Goal: Communication & Community: Connect with others

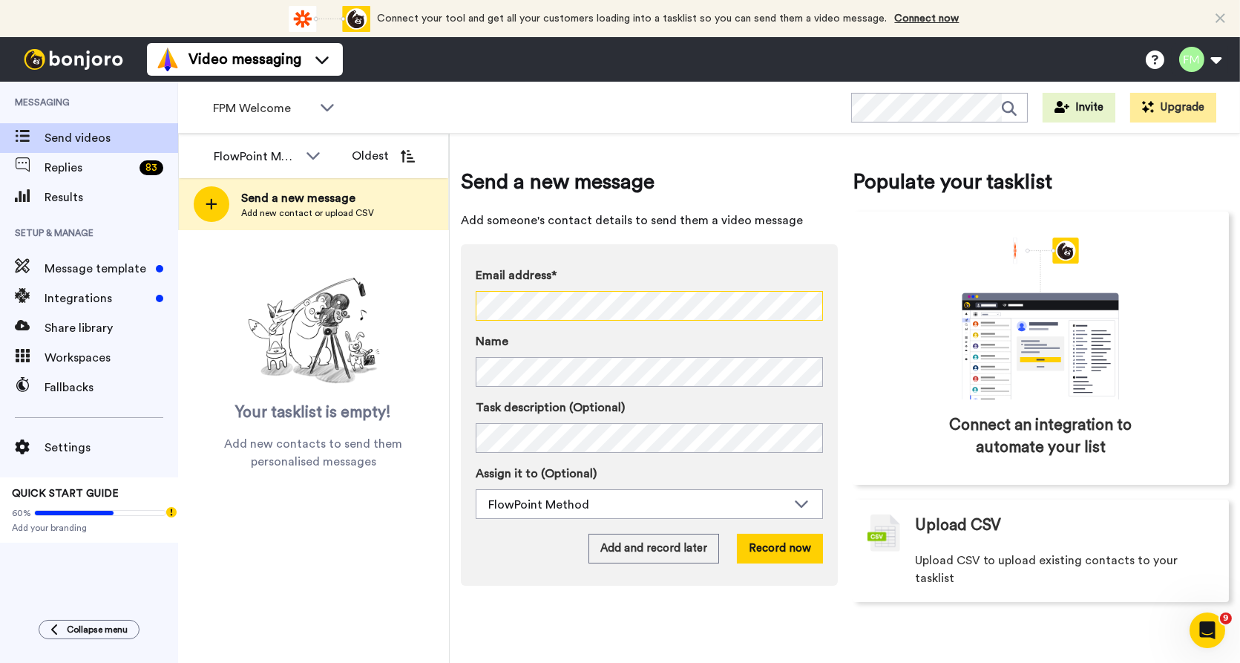
click at [441, 303] on div "FlowPoint Method All members FlowPoint Method Oldest Send a new message Add new…" at bounding box center [709, 398] width 1062 height 529
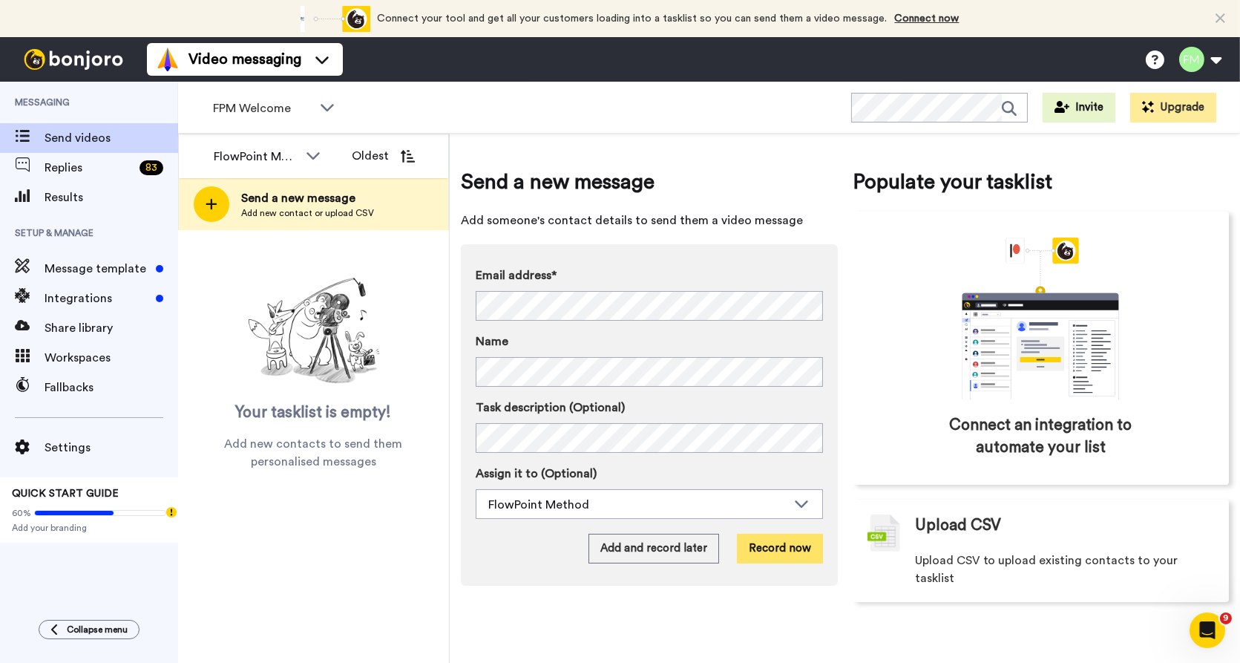
click at [762, 545] on button "Record now" at bounding box center [780, 548] width 86 height 30
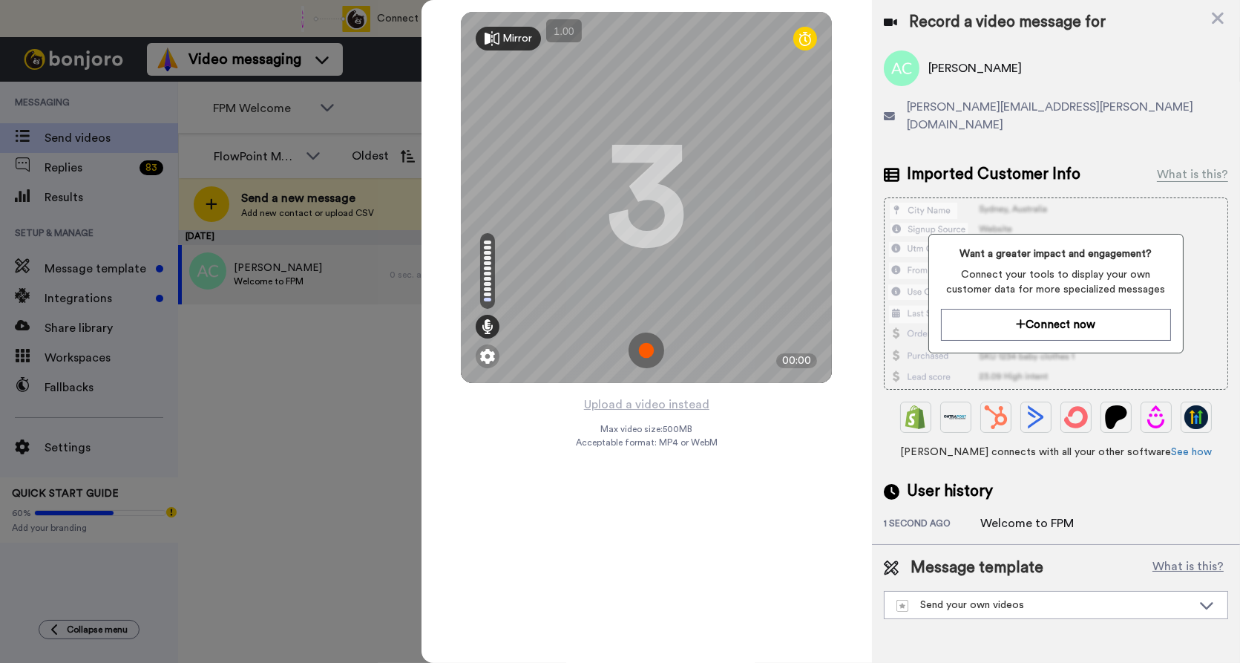
click at [650, 350] on img at bounding box center [646, 350] width 36 height 36
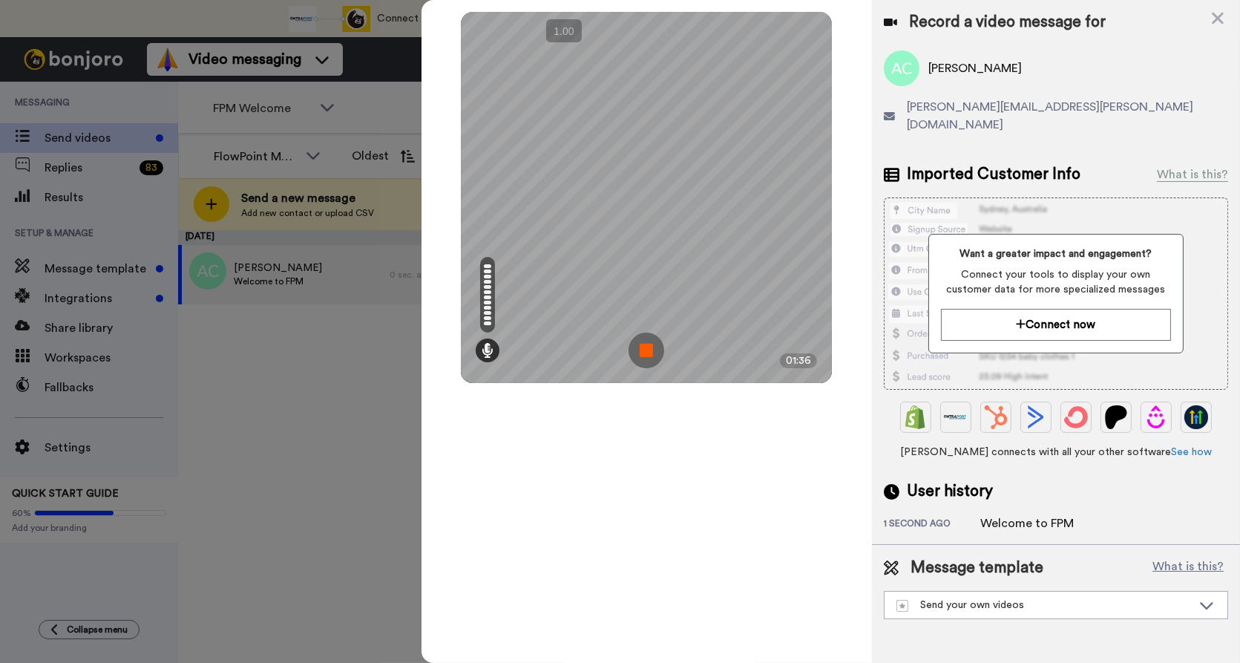
click at [651, 349] on img at bounding box center [646, 350] width 36 height 36
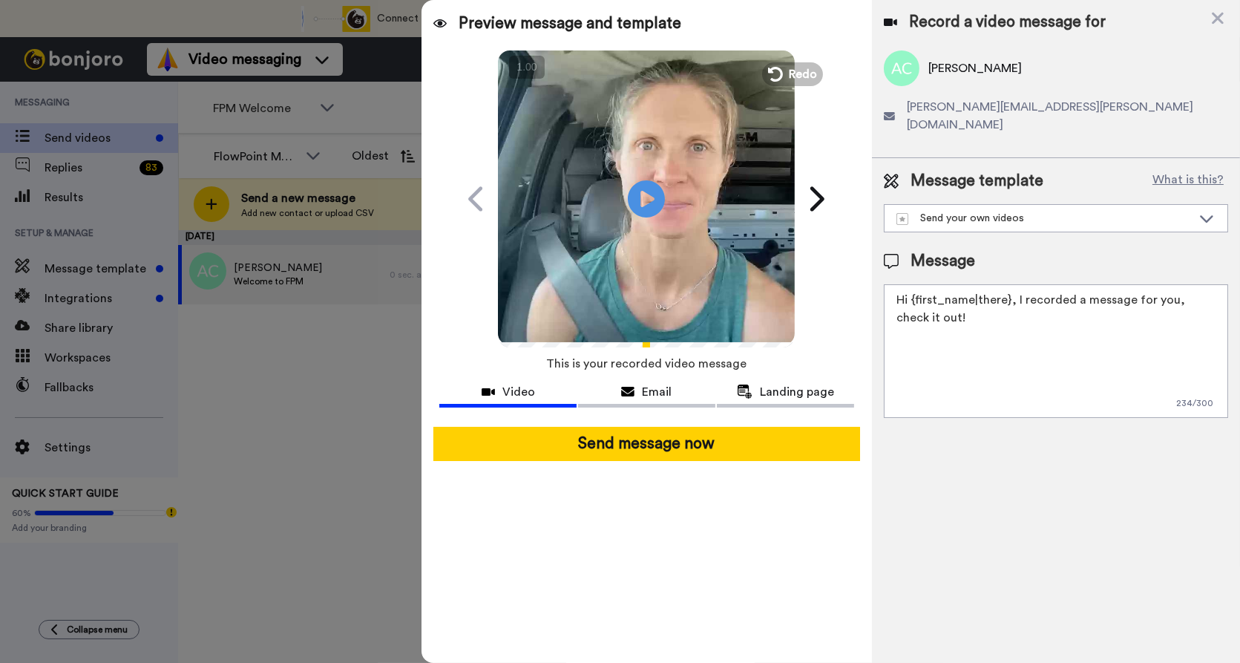
drag, startPoint x: 955, startPoint y: 310, endPoint x: 880, endPoint y: 259, distance: 90.8
click at [880, 259] on div "Message template What is this? Send your own videos Send your own videos Messag…" at bounding box center [1056, 294] width 368 height 272
type textarea "Hi Ana, Welcome to FPM"
click at [1011, 318] on textarea "Hi Ana, Welcome to FPM" at bounding box center [1056, 351] width 344 height 134
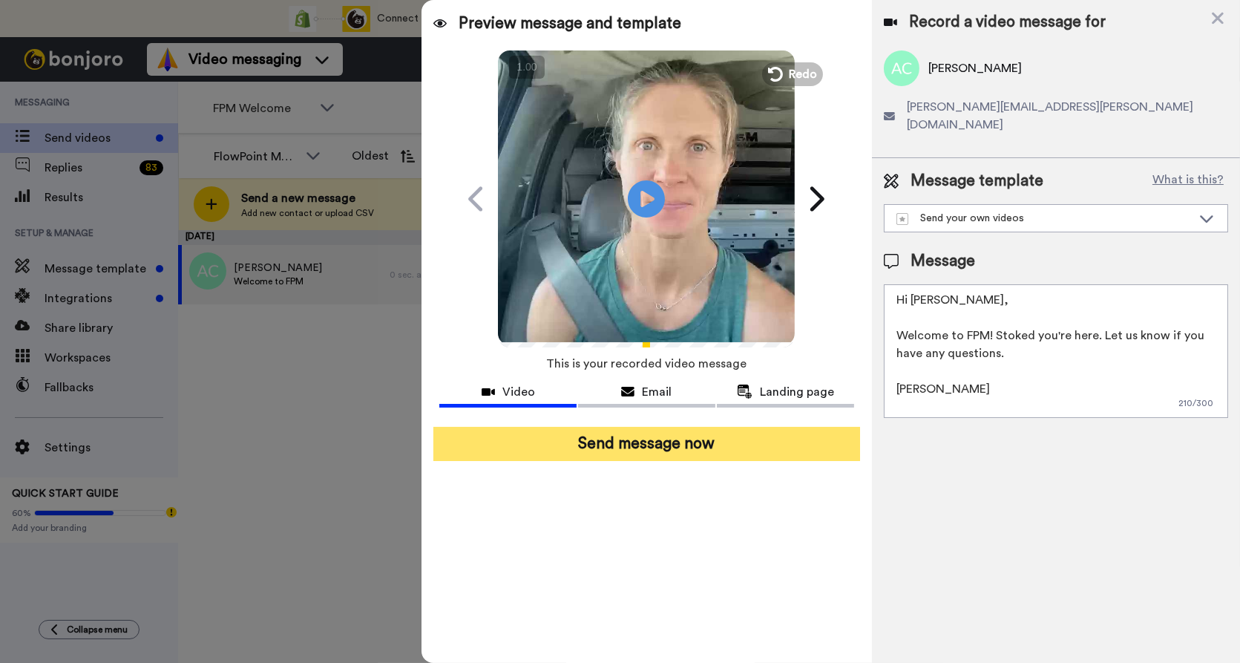
type textarea "Hi Ana, Welcome to FPM! Stoked you're here. Let us know if you have any questio…"
click at [710, 447] on button "Send message now" at bounding box center [646, 444] width 427 height 34
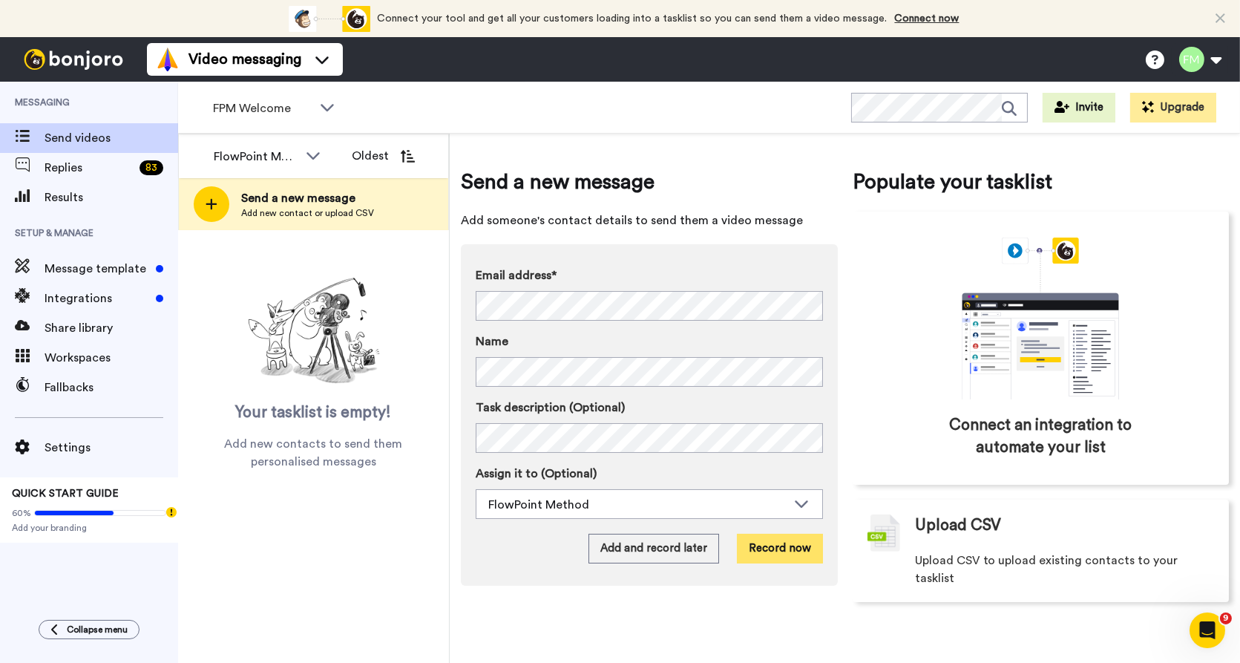
click at [777, 544] on button "Record now" at bounding box center [780, 548] width 86 height 30
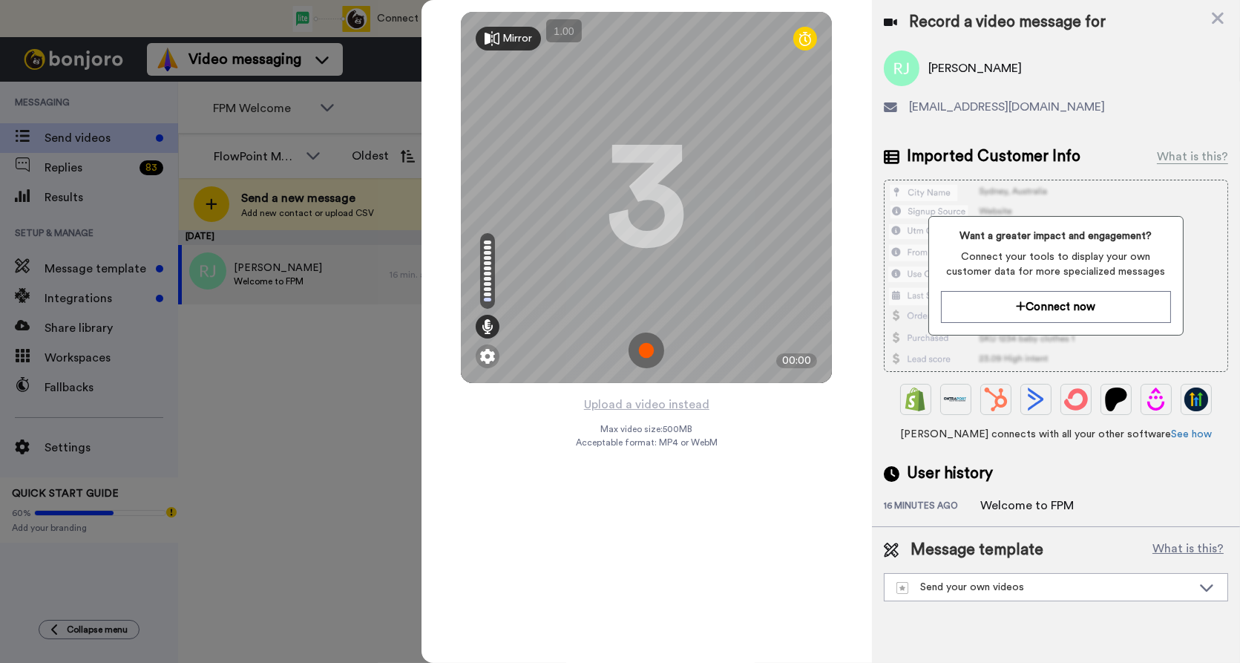
click at [645, 344] on img at bounding box center [646, 350] width 36 height 36
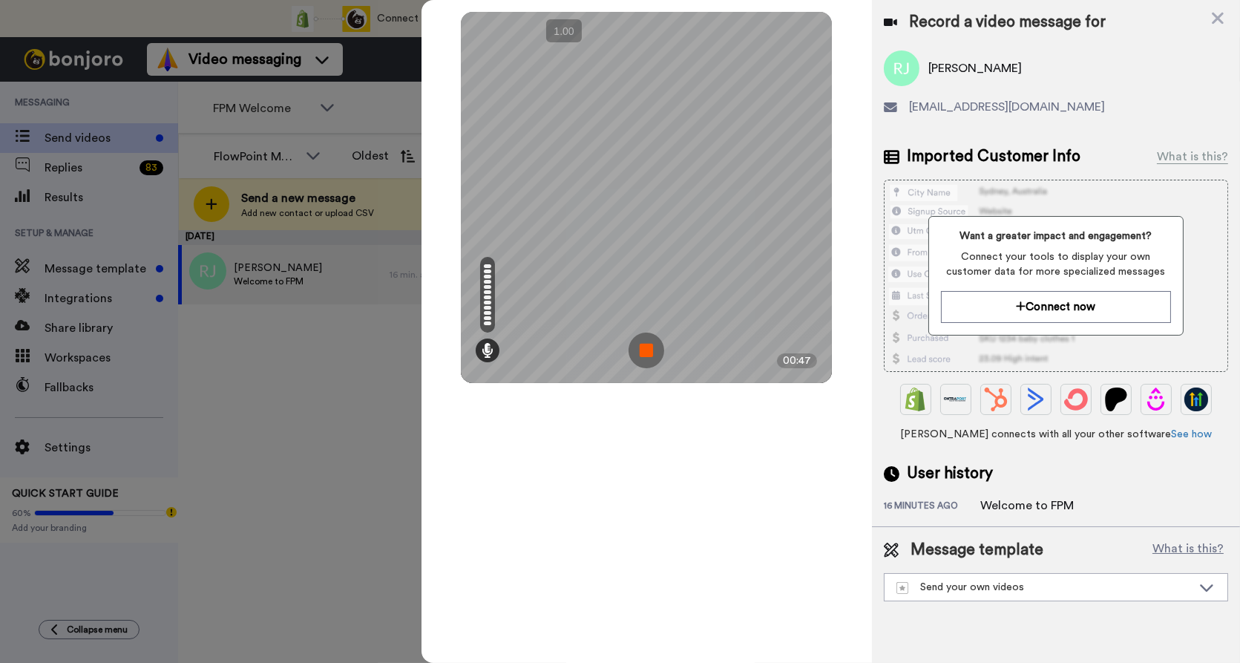
click at [645, 344] on img at bounding box center [646, 350] width 36 height 36
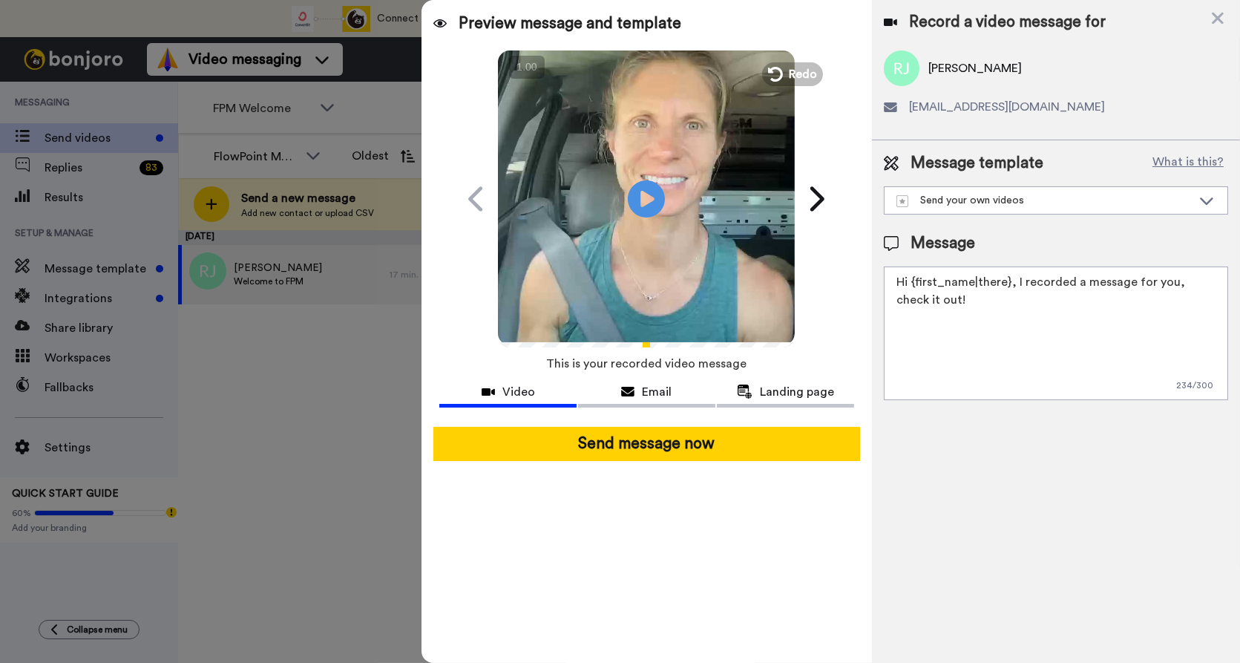
click at [941, 342] on textarea "Hi {first_name|there}, I recorded a message for you, check it out!" at bounding box center [1056, 333] width 344 height 134
drag, startPoint x: 967, startPoint y: 315, endPoint x: 846, endPoint y: 274, distance: 127.9
click at [846, 274] on div "Preview message and template Play/Pause Here's a personal video I recorded for …" at bounding box center [830, 331] width 818 height 663
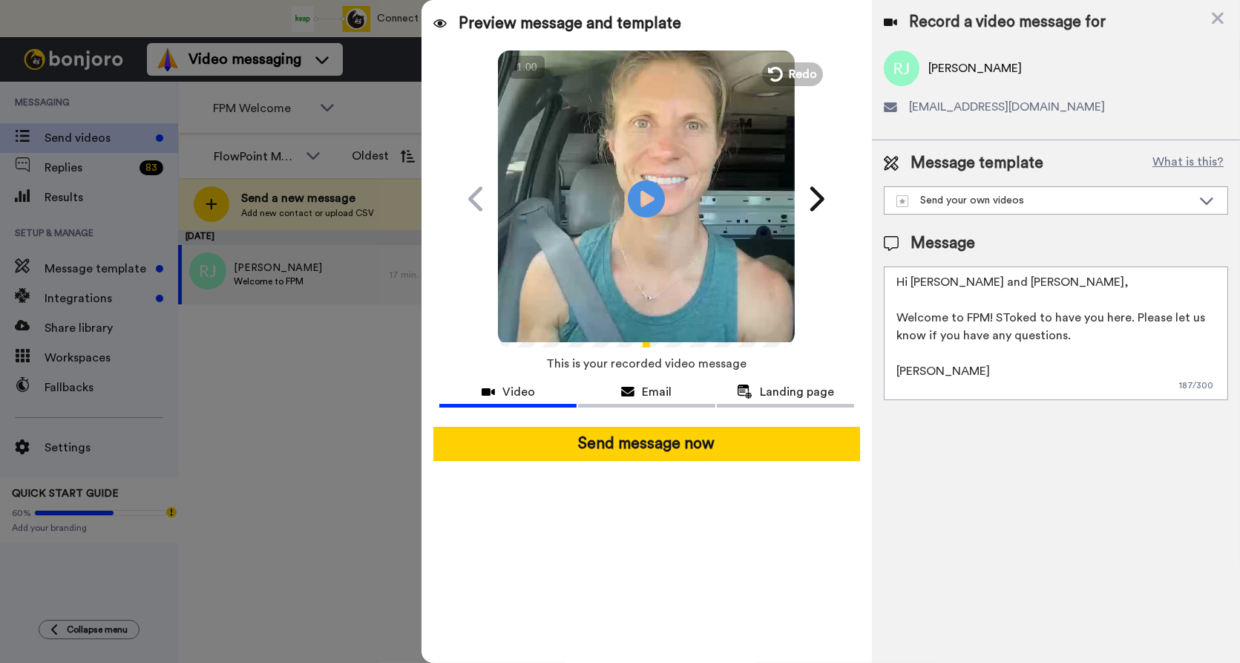
click at [1008, 319] on textarea "Hi Regina and Jim, Welcome to FPM! SToked to have you here. Please let us know …" at bounding box center [1056, 333] width 344 height 134
click at [945, 369] on textarea "Hi Regina and Jim, Welcome to FPM! Stoked to have you here. Please let us know …" at bounding box center [1056, 333] width 344 height 134
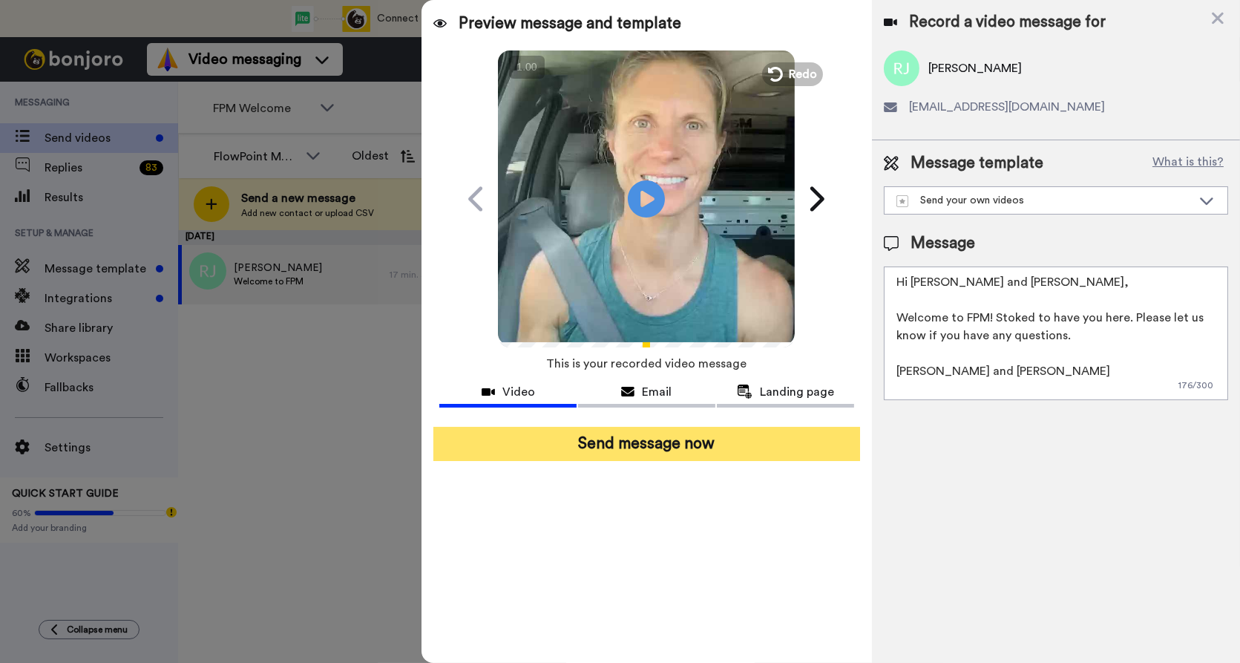
type textarea "Hi Regina and Jim, Welcome to FPM! Stoked to have you here. Please let us know …"
click at [668, 448] on button "Send message now" at bounding box center [646, 444] width 427 height 34
